Goal: Task Accomplishment & Management: Use online tool/utility

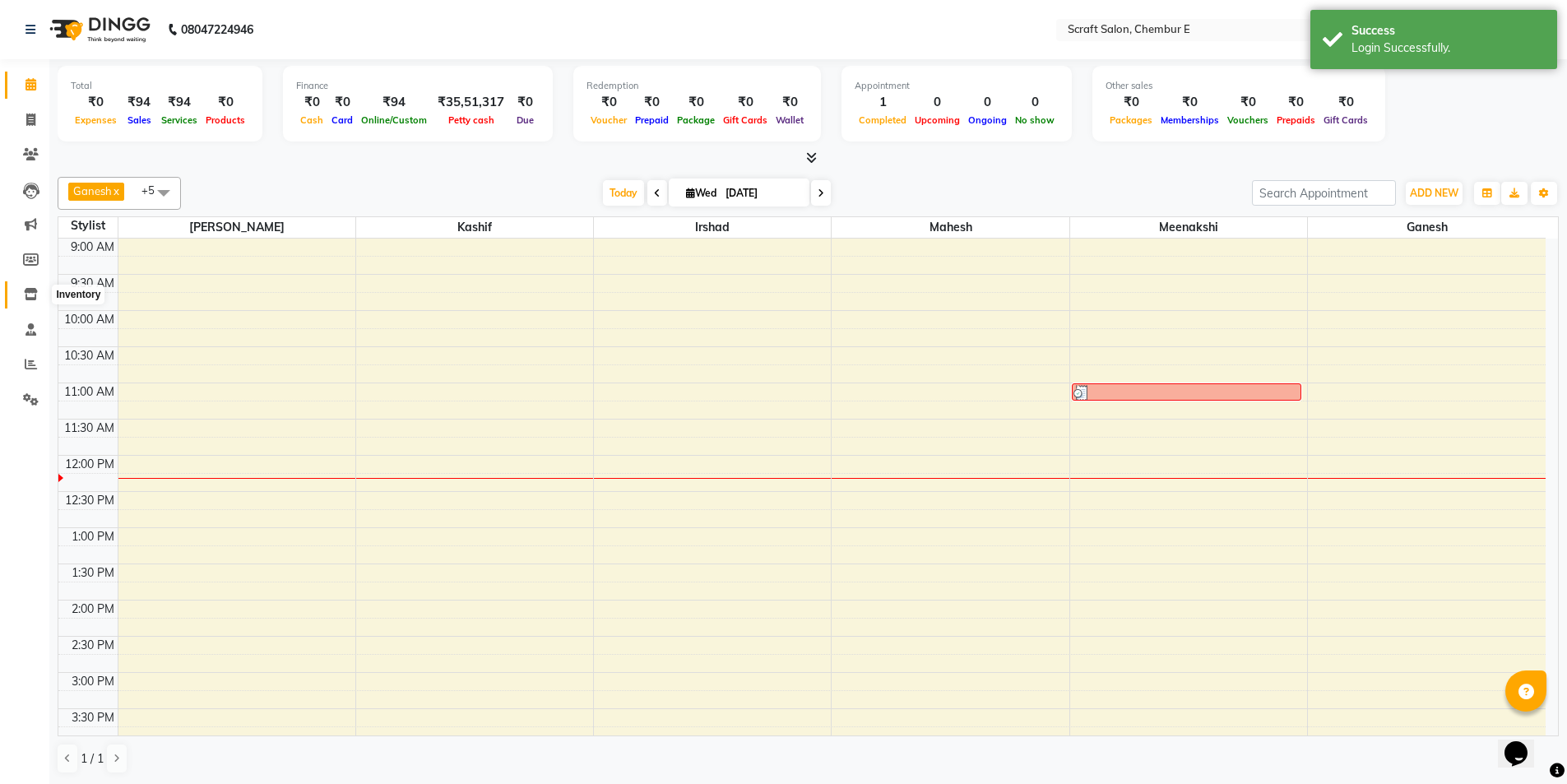
click at [29, 297] on icon at bounding box center [31, 293] width 14 height 12
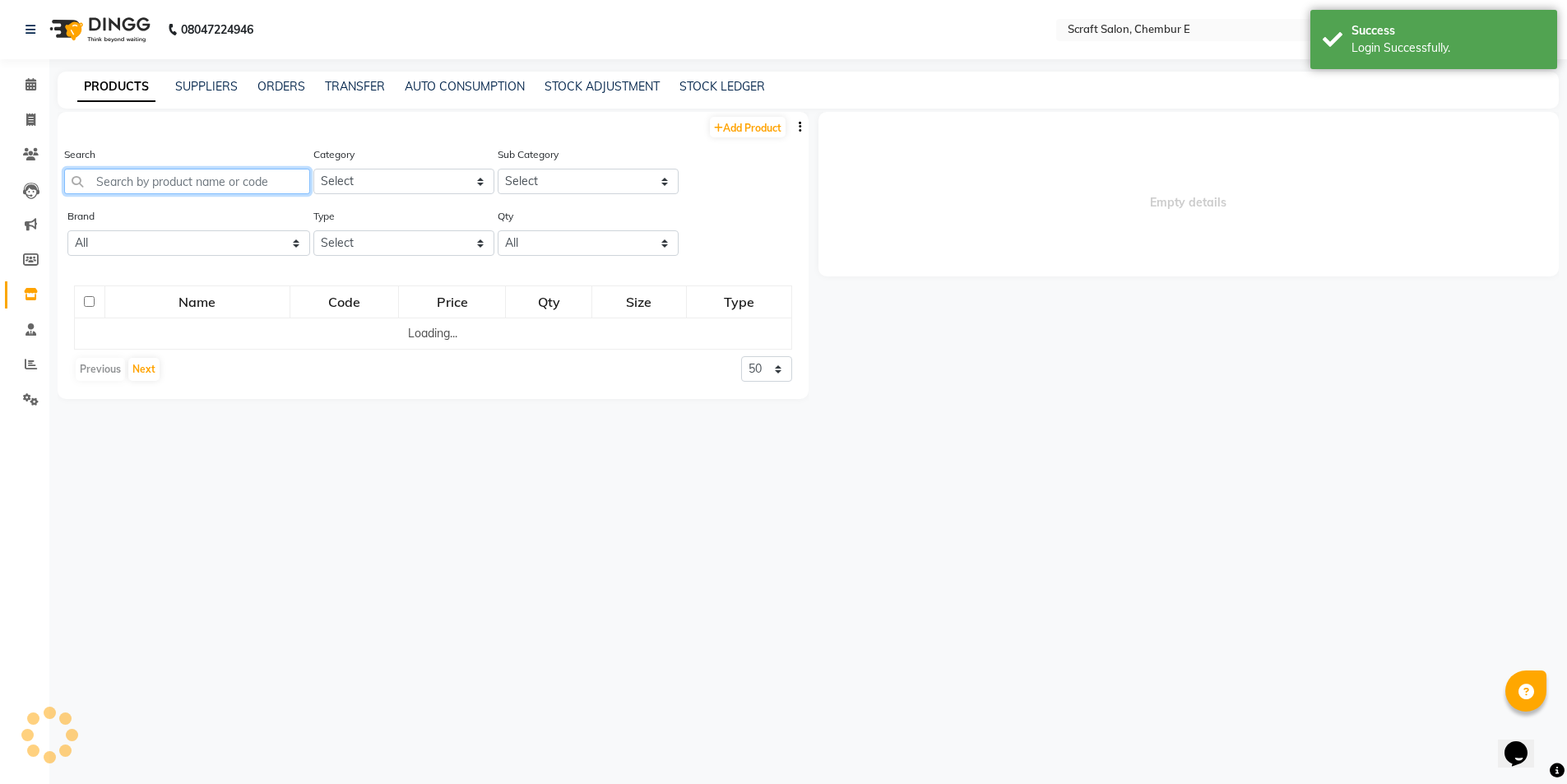
click at [157, 180] on input "text" at bounding box center [187, 181] width 246 height 26
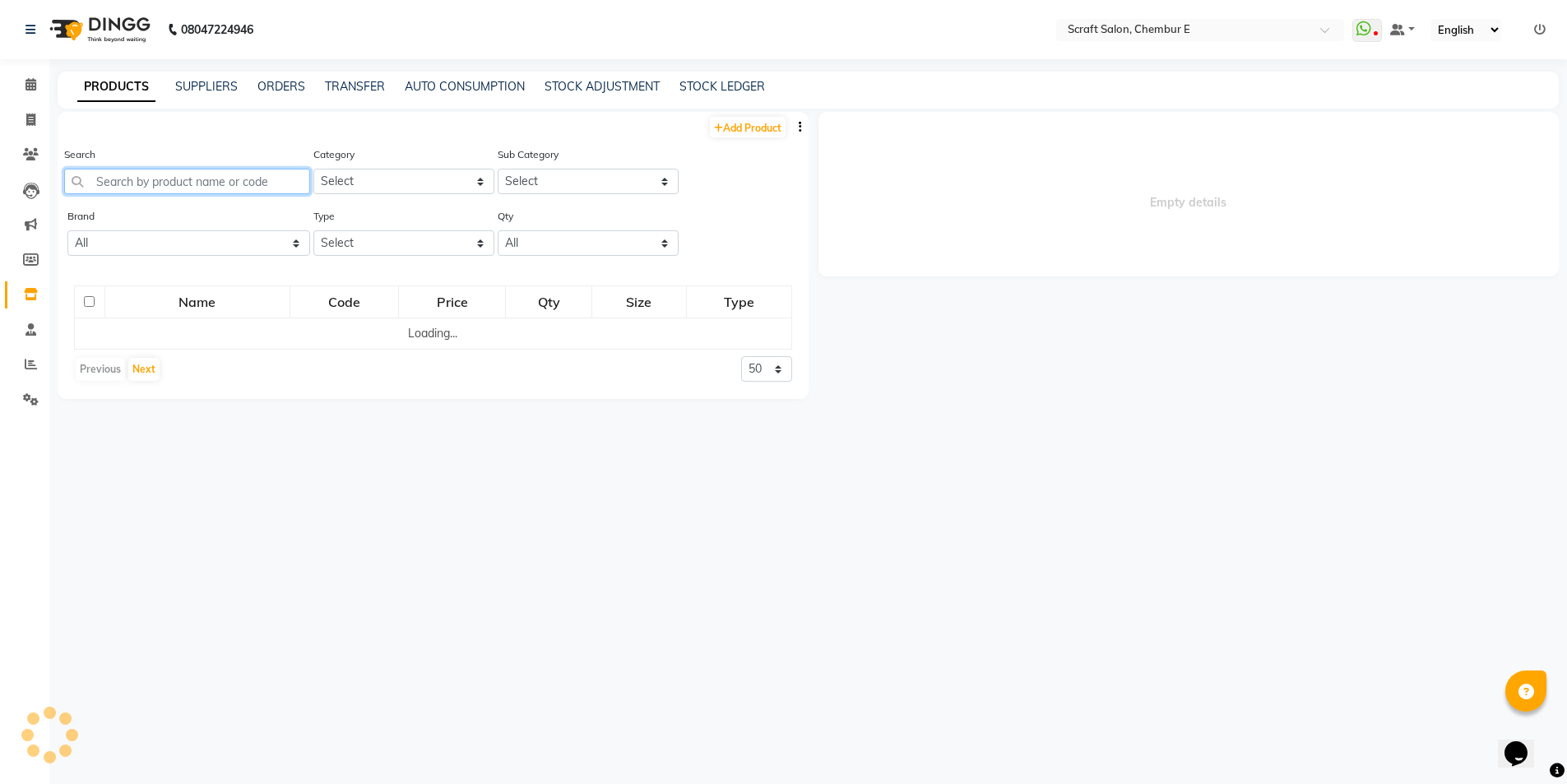
select select
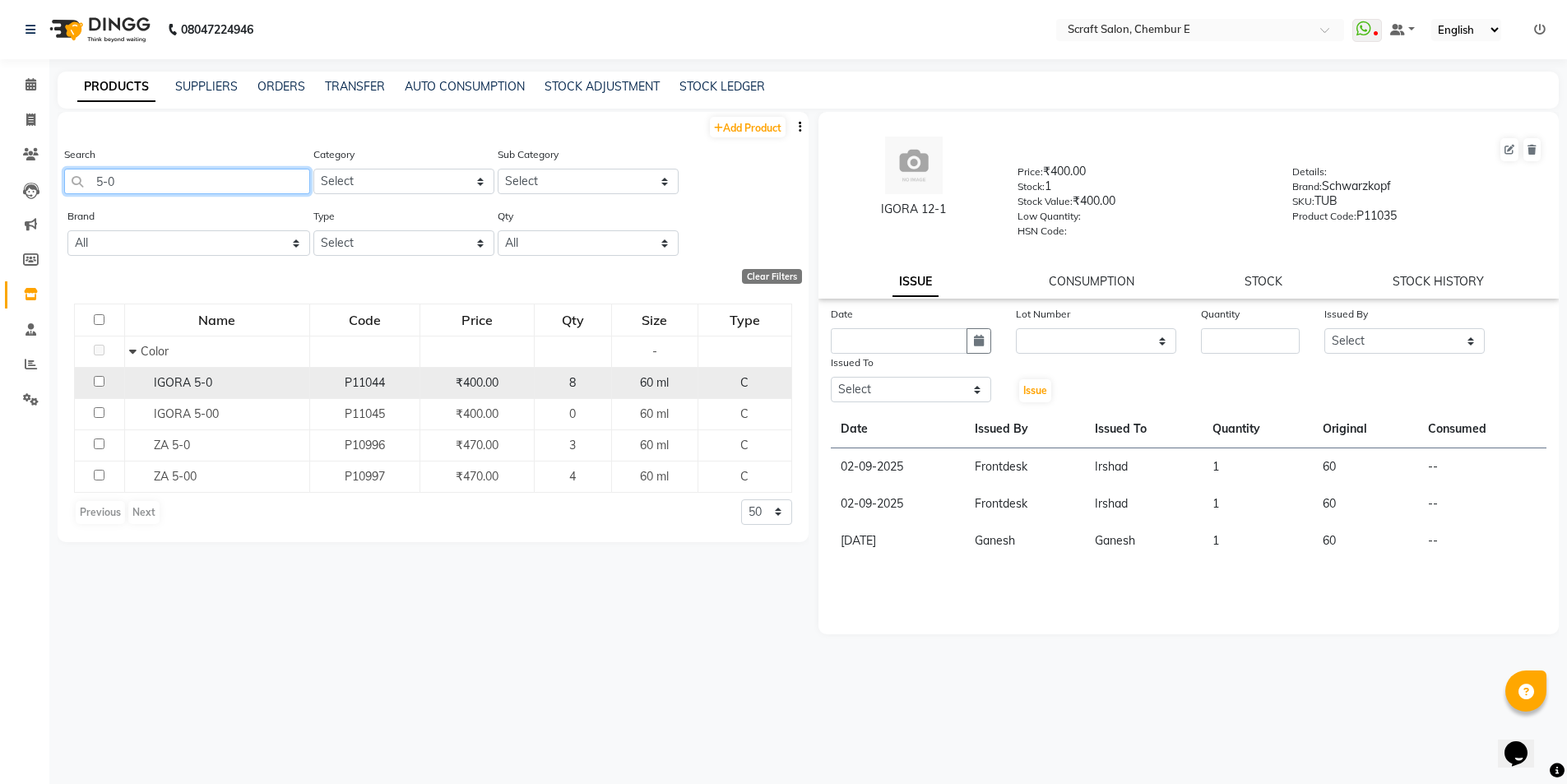
type input "5-0"
click at [98, 384] on input "checkbox" at bounding box center [99, 381] width 11 height 11
checkbox input "true"
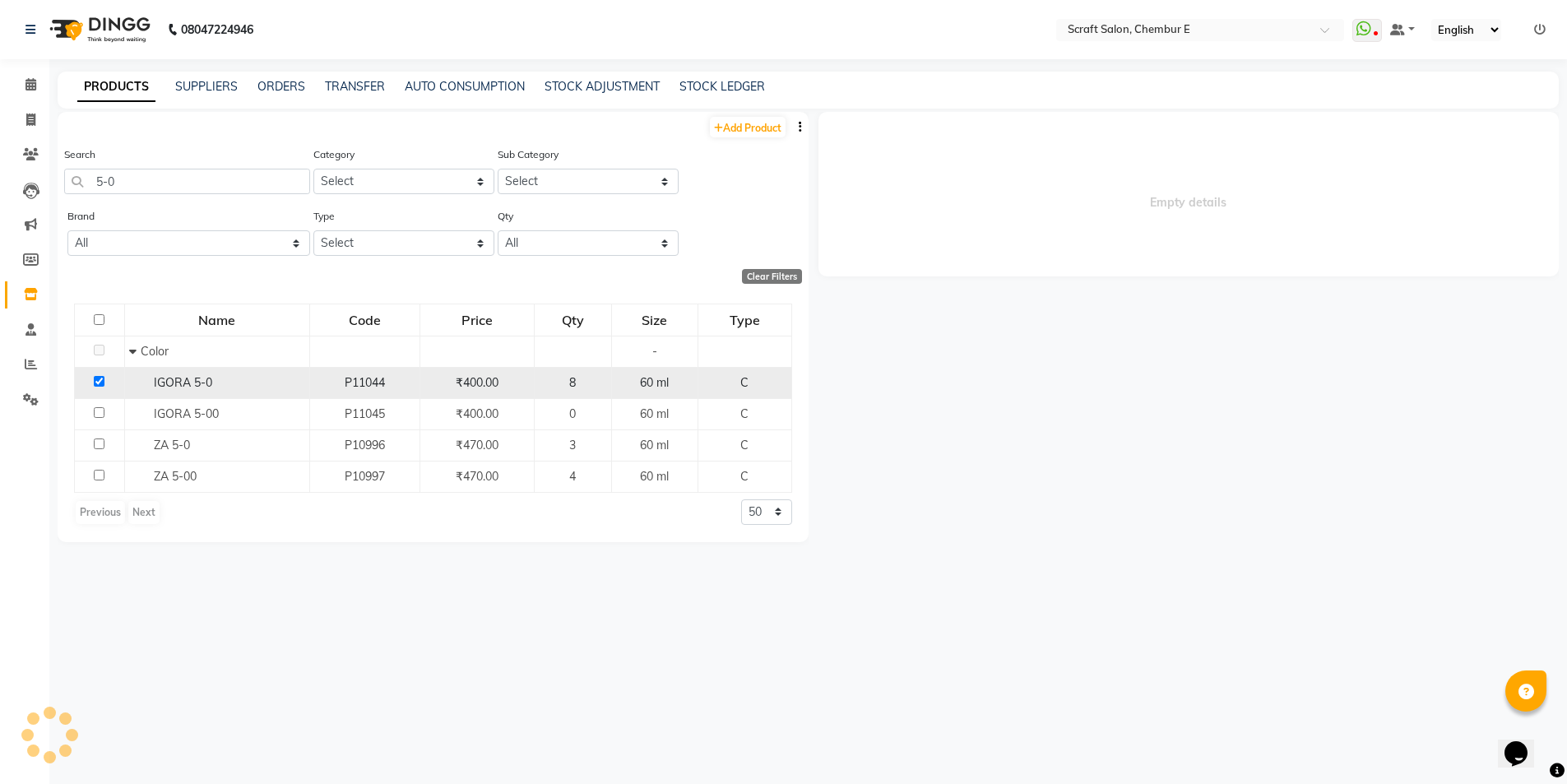
select select
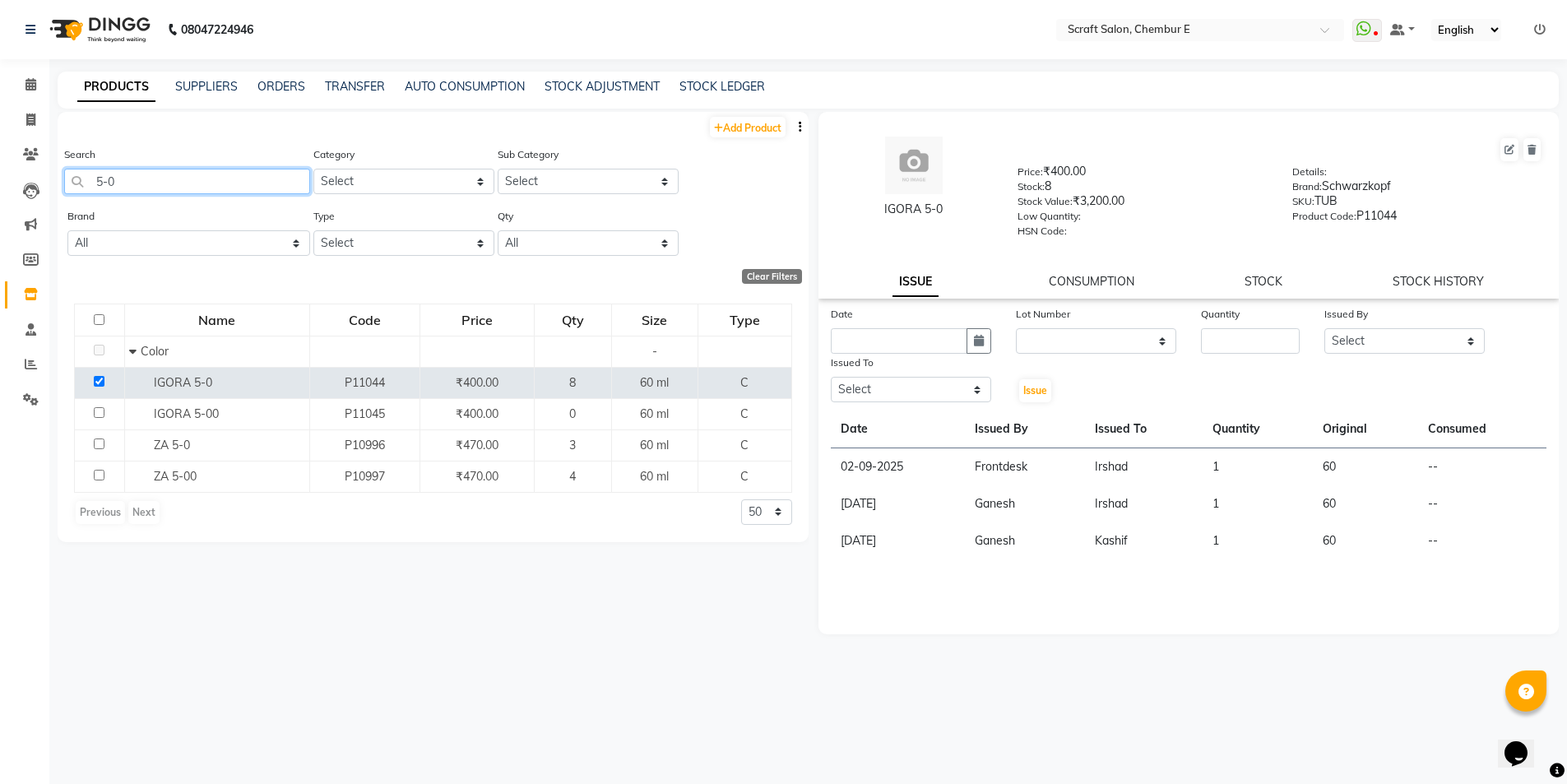
click at [190, 187] on input "5-0" at bounding box center [187, 181] width 246 height 26
type input "5"
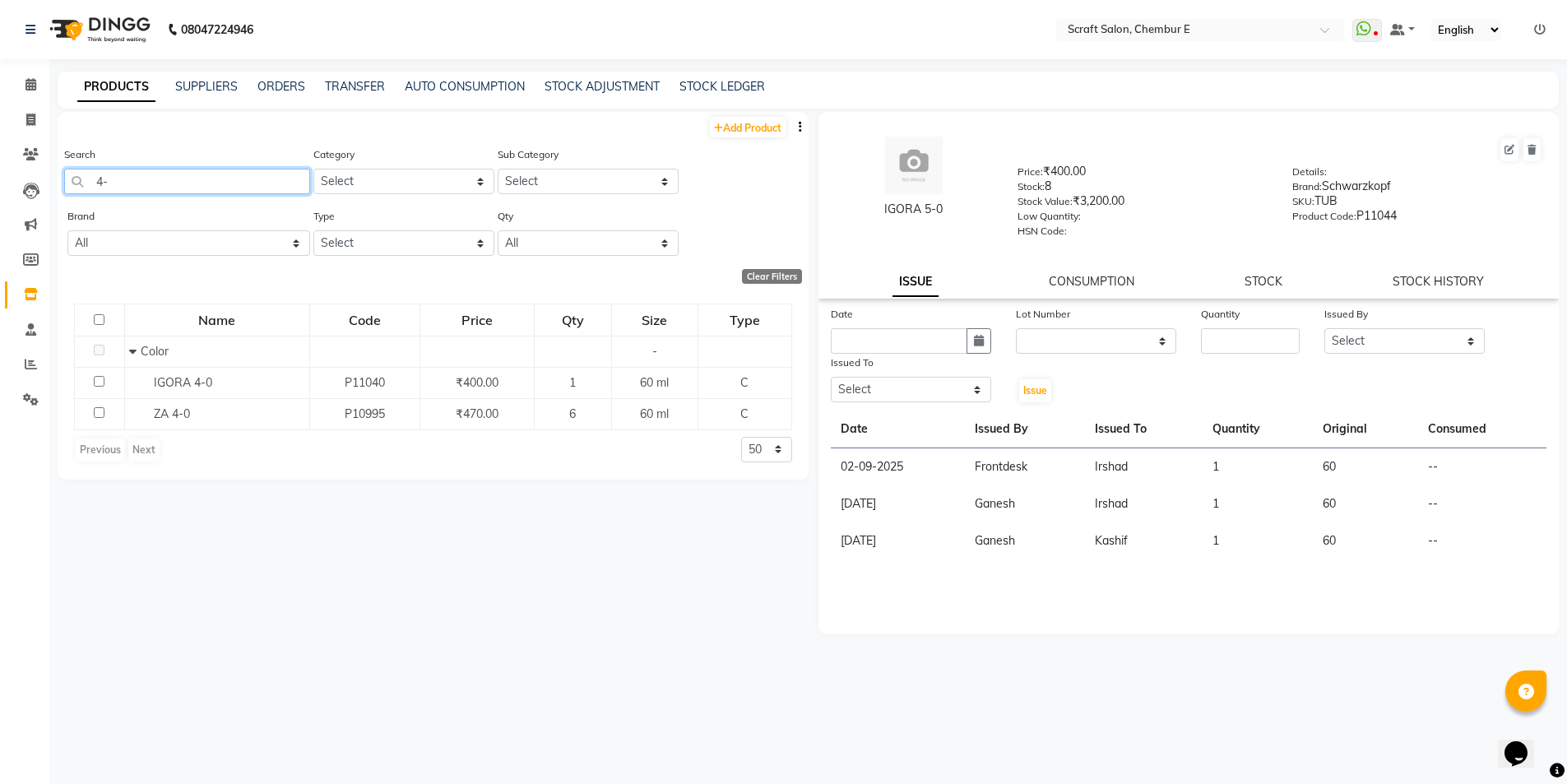
type input "4"
type input "4-68"
click at [27, 82] on icon at bounding box center [31, 84] width 11 height 12
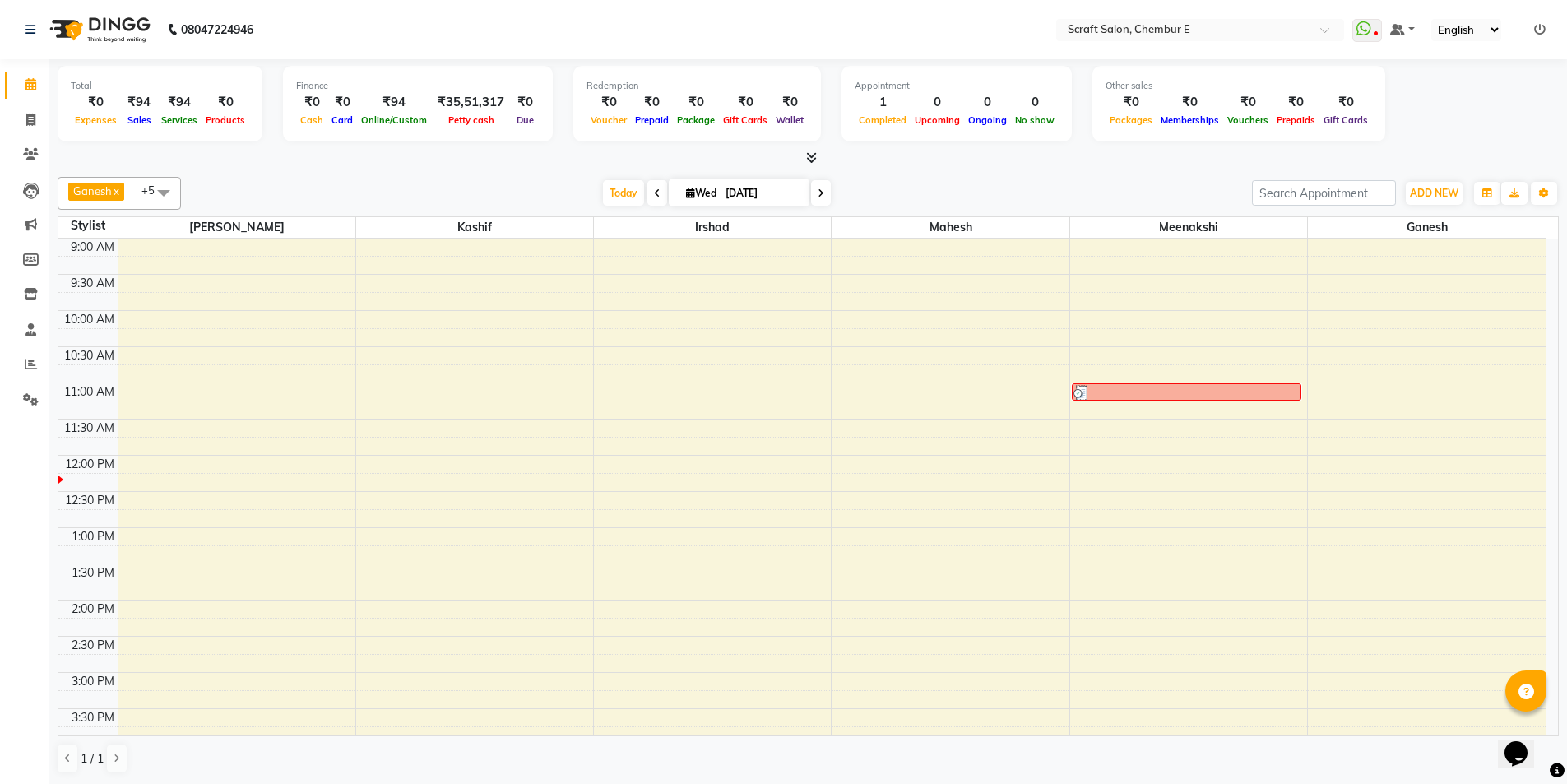
scroll to position [1, 0]
